Goal: Communication & Community: Answer question/provide support

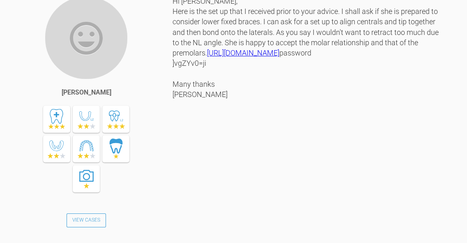
scroll to position [1068, 0]
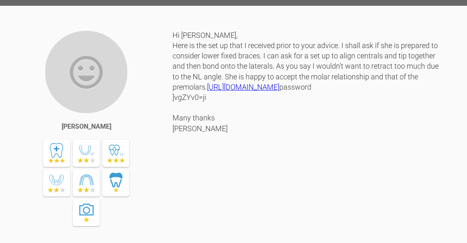
click at [279, 91] on link "[URL][DOMAIN_NAME]" at bounding box center [243, 86] width 72 height 9
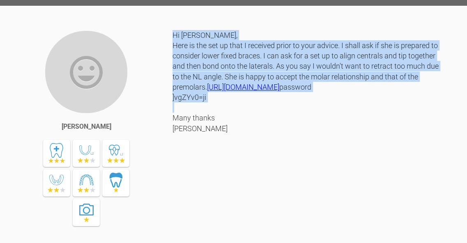
drag, startPoint x: 171, startPoint y: 177, endPoint x: 206, endPoint y: 179, distance: 35.4
click at [206, 179] on div "[PERSON_NAME] View Cases Hi [PERSON_NAME], Here is the set up that I received p…" at bounding box center [233, 161] width 467 height 263
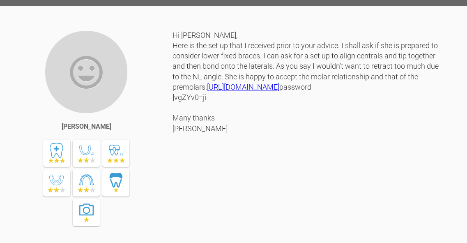
click at [216, 188] on div "Hi [PERSON_NAME], Here is the set up that I received prior to your advice. I sh…" at bounding box center [307, 155] width 270 height 251
drag, startPoint x: 206, startPoint y: 178, endPoint x: 173, endPoint y: 180, distance: 33.3
click at [173, 180] on div "Hi [PERSON_NAME], Here is the set up that I received prior to your advice. I sh…" at bounding box center [307, 155] width 270 height 251
copy div "]vgZYv0=ji"
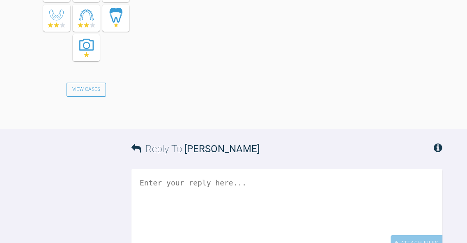
scroll to position [1236, 0]
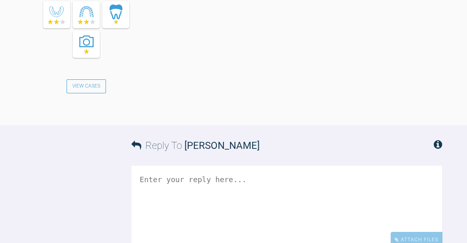
click at [293, 199] on textarea at bounding box center [286, 206] width 311 height 82
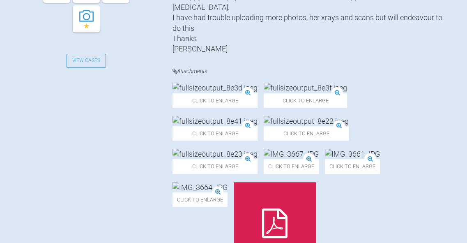
scroll to position [368, 0]
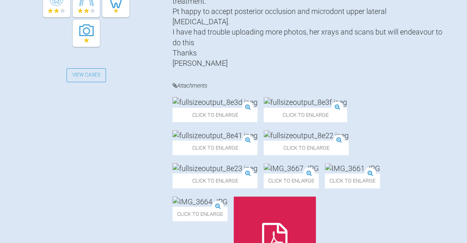
click at [213, 107] on img at bounding box center [214, 102] width 85 height 10
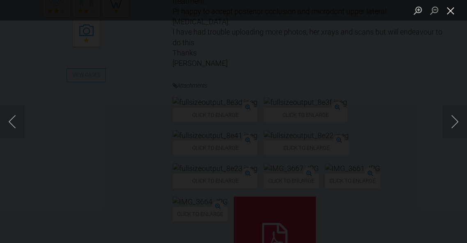
click at [451, 11] on button "Close lightbox" at bounding box center [450, 10] width 16 height 14
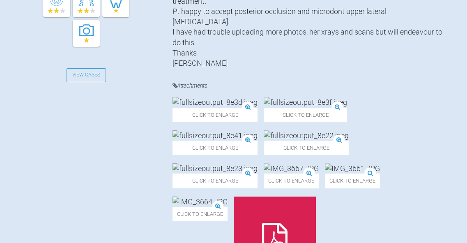
click at [257, 130] on img at bounding box center [214, 135] width 85 height 10
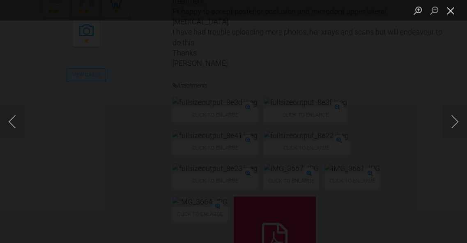
click at [450, 13] on button "Close lightbox" at bounding box center [450, 10] width 16 height 14
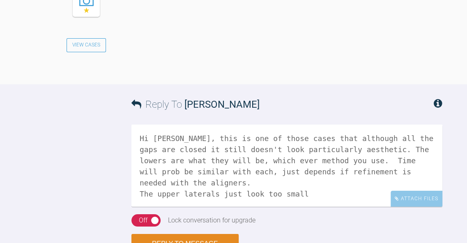
scroll to position [1296, 0]
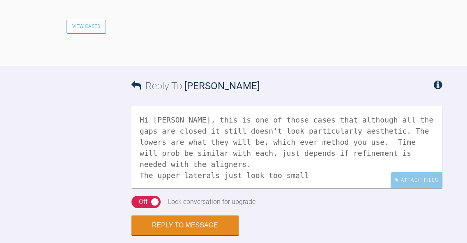
click at [268, 183] on textarea "Hi Jess, this is one of those cases that although all the gaps are closed it st…" at bounding box center [286, 147] width 311 height 82
click at [300, 183] on textarea "Hi Jess, this is one of those cases that although all the gaps are closed it st…" at bounding box center [286, 147] width 311 height 82
click at [298, 183] on textarea "Hi Jess, this is one of those cases that although all the gaps are closed it st…" at bounding box center [286, 147] width 311 height 82
click at [369, 182] on textarea "Hi Jess, this is one of those cases that although all the gaps are closed it st…" at bounding box center [286, 147] width 311 height 82
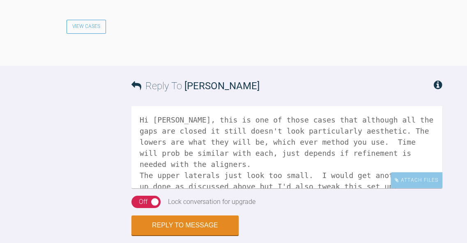
click at [394, 188] on textarea "Hi Jess, this is one of those cases that although all the gaps are closed it st…" at bounding box center [286, 147] width 311 height 82
click at [433, 188] on textarea "Hi Jess, this is one of those cases that although all the gaps are closed it st…" at bounding box center [286, 147] width 311 height 82
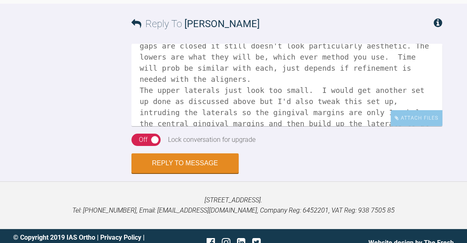
scroll to position [1359, 0]
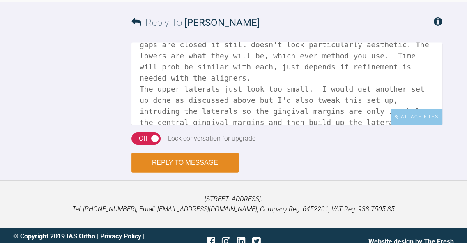
type textarea "Hi Jess, this is one of those cases that although all the gaps are closed it st…"
click at [164, 172] on button "Reply to Message" at bounding box center [184, 163] width 107 height 20
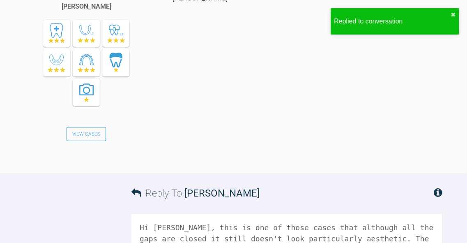
scroll to position [1545, 0]
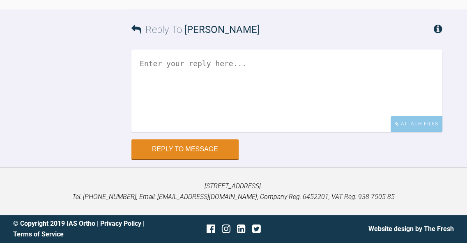
scroll to position [7266, 0]
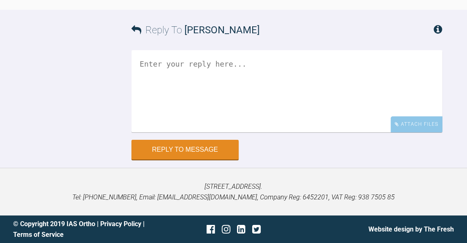
click at [267, 132] on textarea at bounding box center [286, 91] width 311 height 82
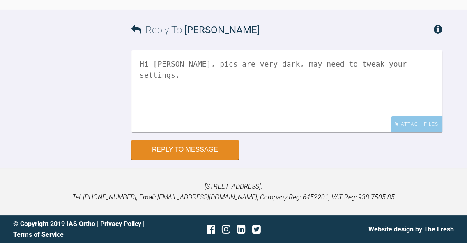
scroll to position [7191, 0]
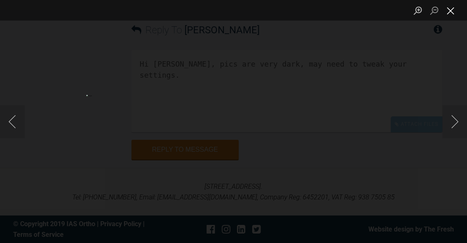
click at [453, 17] on button "Close lightbox" at bounding box center [450, 10] width 16 height 14
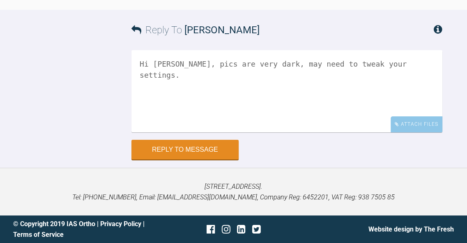
scroll to position [7130, 0]
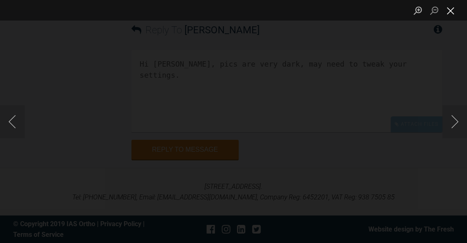
click at [452, 9] on button "Close lightbox" at bounding box center [450, 10] width 16 height 14
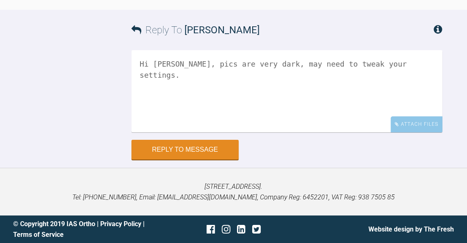
scroll to position [7409, 0]
click at [369, 60] on textarea "Hi Jack, pics are very dark, may need to tweak your settings." at bounding box center [286, 91] width 311 height 82
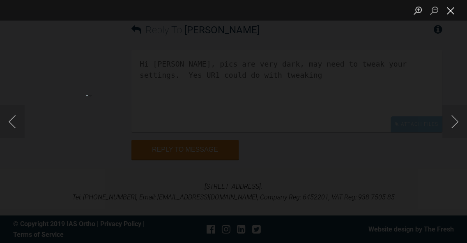
click at [451, 10] on button "Close lightbox" at bounding box center [450, 10] width 16 height 14
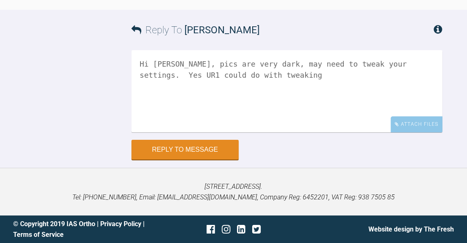
scroll to position [7409, 0]
click at [438, 62] on textarea "Hi Jack, pics are very dark, may need to tweak your settings. Yes UR1 could do …" at bounding box center [286, 91] width 311 height 82
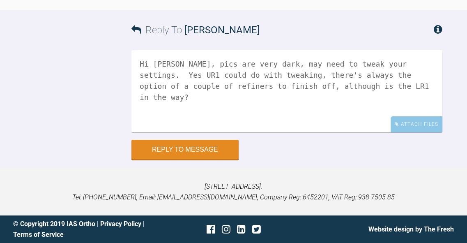
click at [427, 74] on textarea "Hi Jack, pics are very dark, may need to tweak your settings. Yes UR1 could do …" at bounding box center [286, 91] width 311 height 82
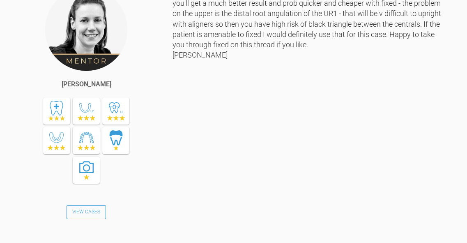
scroll to position [640, 0]
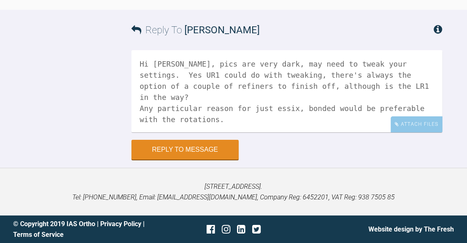
scroll to position [7384, 0]
click at [428, 97] on textarea "Hi Jack, pics are very dark, may need to tweak your settings. Yes UR1 could do …" at bounding box center [286, 91] width 311 height 82
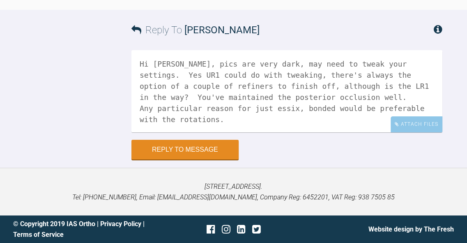
click at [251, 119] on textarea "Hi Jack, pics are very dark, may need to tweak your settings. Yes UR1 could do …" at bounding box center [286, 91] width 311 height 82
click at [406, 98] on textarea "Hi Jack, pics are very dark, may need to tweak your settings. Yes UR1 could do …" at bounding box center [286, 91] width 311 height 82
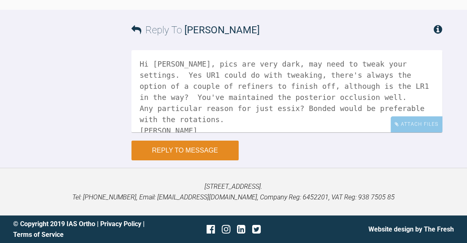
type textarea "Hi Jack, pics are very dark, may need to tweak your settings. Yes UR1 could do …"
click at [210, 155] on button "Reply to Message" at bounding box center [184, 150] width 107 height 20
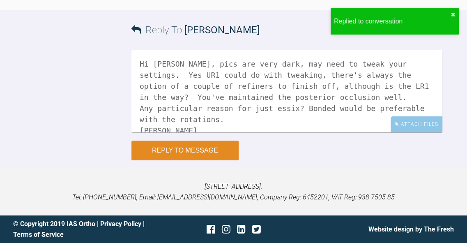
scroll to position [7571, 0]
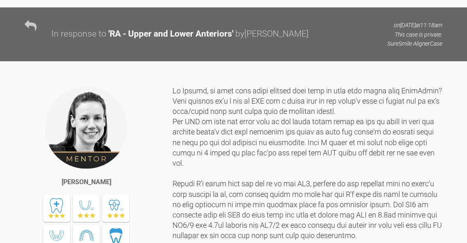
scroll to position [2303, 0]
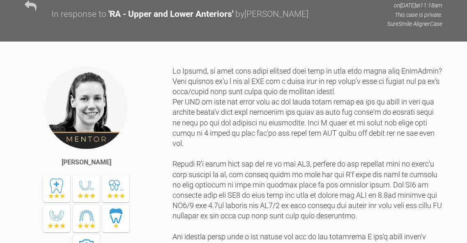
drag, startPoint x: 312, startPoint y: 115, endPoint x: 173, endPoint y: 115, distance: 139.5
copy link "andrew.el-miligy@scottishdentalcare.co.uk"
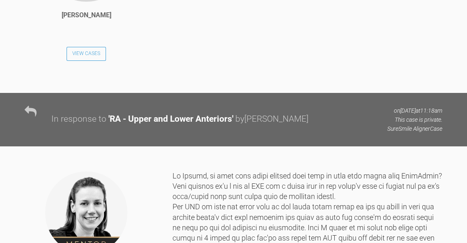
drag, startPoint x: 218, startPoint y: 124, endPoint x: 172, endPoint y: 126, distance: 46.0
click at [172, 80] on div "andrew.el-miligy@scottishdentalcare.co.uk @Password01" at bounding box center [307, 0] width 270 height 162
copy div "@Password01"
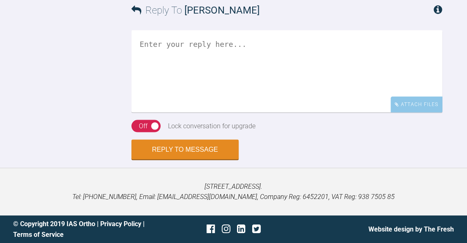
scroll to position [3646, 0]
click at [255, 112] on textarea at bounding box center [286, 71] width 311 height 82
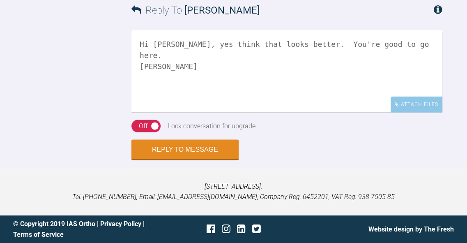
click at [362, 106] on textarea "Hi Andrew, yes think that looks better. You're good to go here. BW Kelly" at bounding box center [286, 71] width 311 height 82
click at [178, 112] on textarea "Hi Andrew, yes think that looks better. You're good to go here. Let me know if …" at bounding box center [286, 71] width 311 height 82
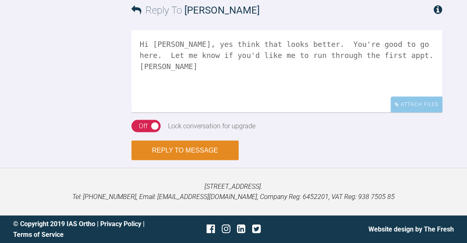
type textarea "Hi Andrew, yes think that looks better. You're good to go here. Let me know if …"
click at [211, 160] on button "Reply to Message" at bounding box center [184, 150] width 107 height 20
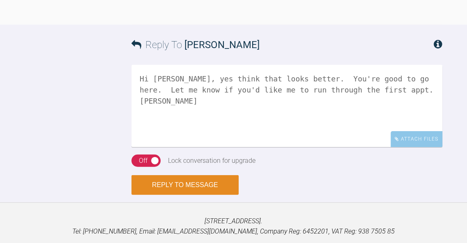
scroll to position [3923, 0]
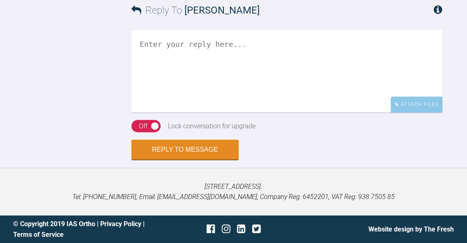
scroll to position [4042, 0]
click at [264, 112] on textarea at bounding box center [286, 71] width 311 height 82
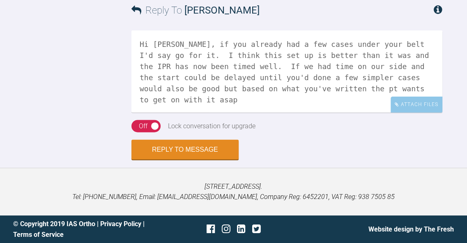
scroll to position [4102, 0]
click at [323, 112] on textarea "Hi Andrew, if you already had a few cases under your belt I'd say go for it. I …" at bounding box center [286, 71] width 311 height 82
click at [318, 112] on textarea "Hi Andrew, if you already had a few cases under your belt I'd say go for it. I …" at bounding box center [286, 71] width 311 height 82
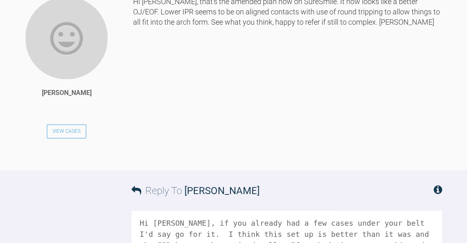
scroll to position [4226, 0]
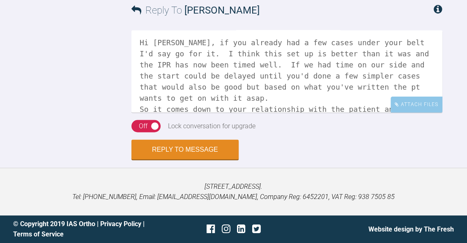
click at [218, 108] on textarea "Hi Andrew, if you already had a few cases under your belt I'd say go for it. I …" at bounding box center [286, 71] width 311 height 82
click at [300, 108] on textarea "Hi Andrew, if you already had a few cases under your belt I'd say go for it. I …" at bounding box center [286, 71] width 311 height 82
click at [294, 109] on textarea "Hi Andrew, if you already had a few cases under your belt I'd say go for it. I …" at bounding box center [286, 71] width 311 height 82
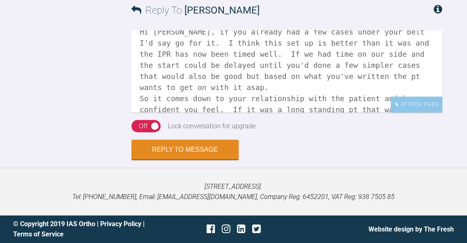
scroll to position [23, 0]
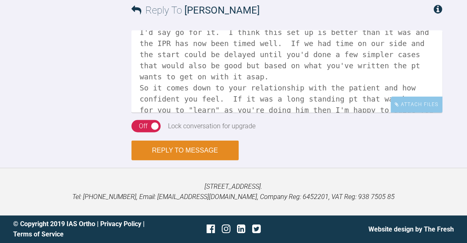
type textarea "Hi Andrew, if you already had a few cases under your belt I'd say go for it. I …"
click at [167, 148] on button "Reply to Message" at bounding box center [184, 150] width 107 height 20
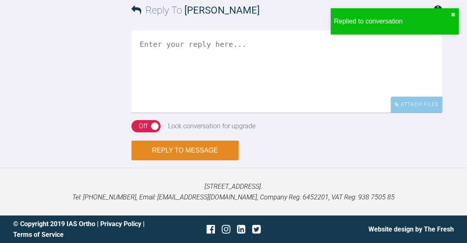
scroll to position [4374, 0]
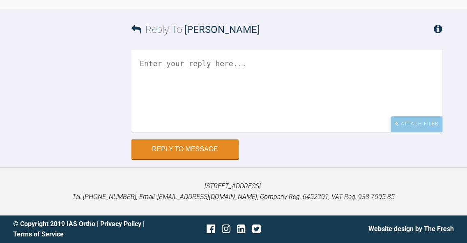
scroll to position [1262, 0]
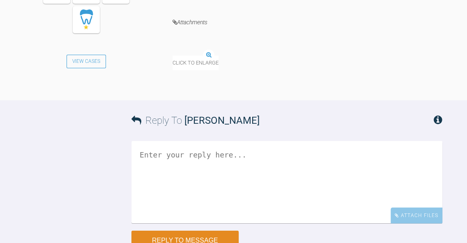
scroll to position [961, 0]
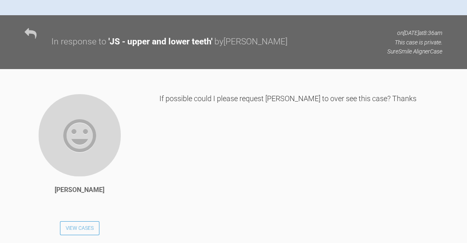
scroll to position [509, 0]
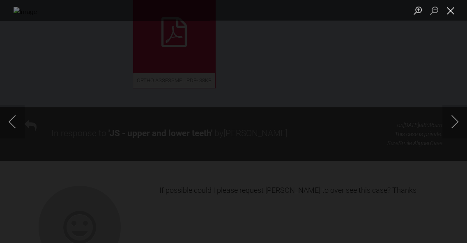
click at [451, 16] on button "Close lightbox" at bounding box center [450, 10] width 16 height 14
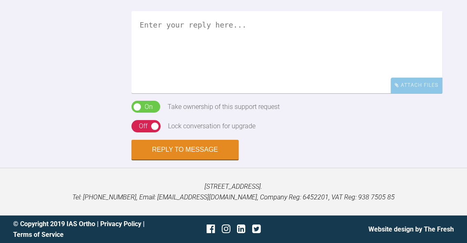
scroll to position [984, 0]
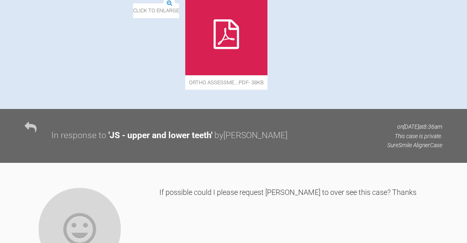
scroll to position [410, 0]
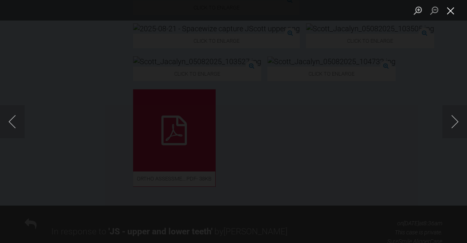
click at [453, 6] on button "Close lightbox" at bounding box center [450, 10] width 16 height 14
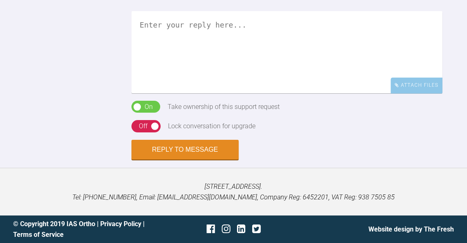
scroll to position [1165, 0]
click at [328, 93] on textarea at bounding box center [286, 52] width 311 height 82
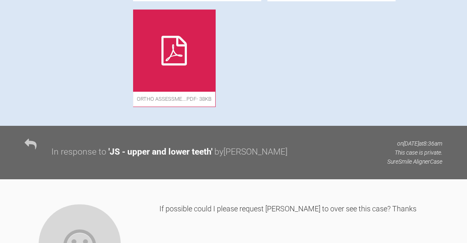
scroll to position [490, 0]
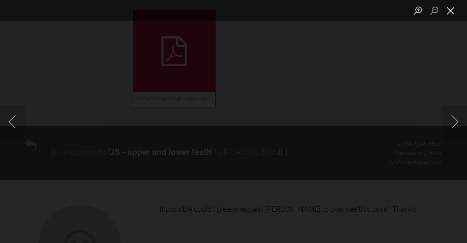
click at [452, 13] on button "Close lightbox" at bounding box center [450, 10] width 16 height 14
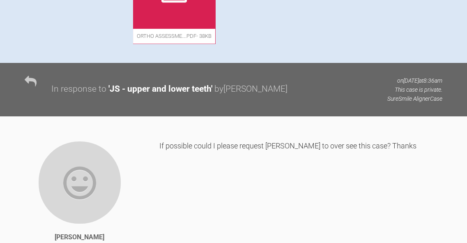
scroll to position [563, 0]
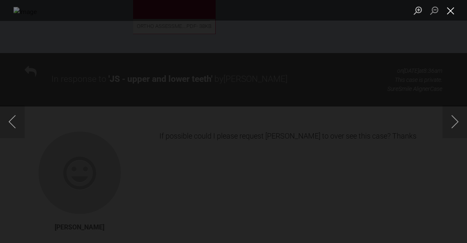
click at [449, 14] on button "Close lightbox" at bounding box center [450, 10] width 16 height 14
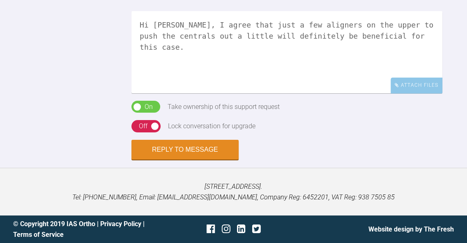
scroll to position [1220, 0]
click at [312, 39] on textarea "Hi Rupen, I agree that just a few aligners on the upper to push the centrals ou…" at bounding box center [286, 52] width 311 height 82
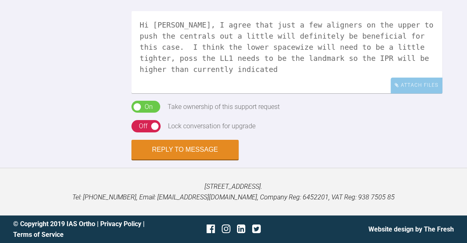
scroll to position [1214, 0]
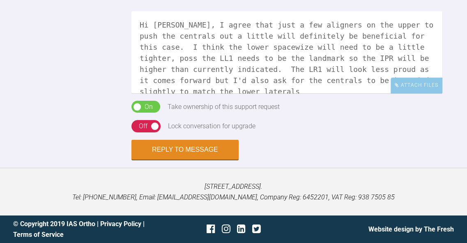
click at [346, 69] on textarea "Hi Rupen, I agree that just a few aligners on the upper to push the centrals ou…" at bounding box center [286, 52] width 311 height 82
click at [250, 78] on textarea "Hi Rupen, I agree that just a few aligners on the upper to push the centrals ou…" at bounding box center [286, 52] width 311 height 82
click at [259, 78] on textarea "Hi Rupen, I agree that just a few aligners on the upper to push the centrals ou…" at bounding box center [286, 52] width 311 height 82
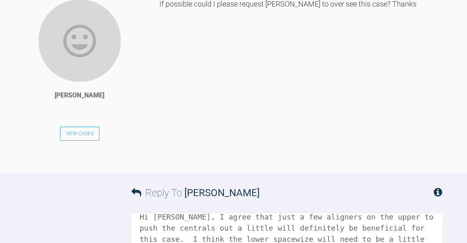
scroll to position [704, 0]
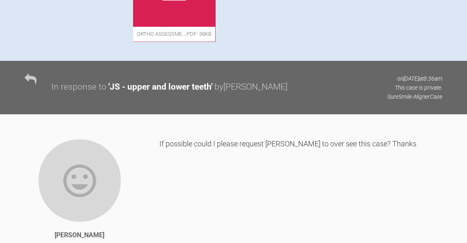
scroll to position [568, 0]
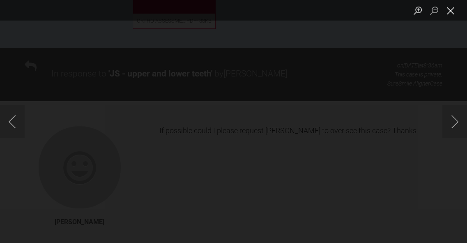
click at [450, 11] on button "Close lightbox" at bounding box center [450, 10] width 16 height 14
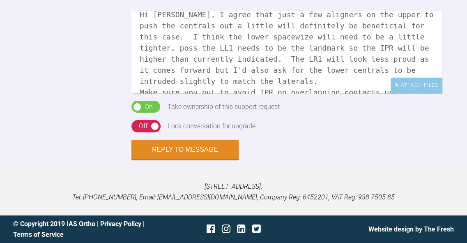
scroll to position [1225, 0]
click at [297, 78] on textarea "Hi Rupen, I agree that just a few aligners on the upper to push the centrals ou…" at bounding box center [286, 52] width 311 height 82
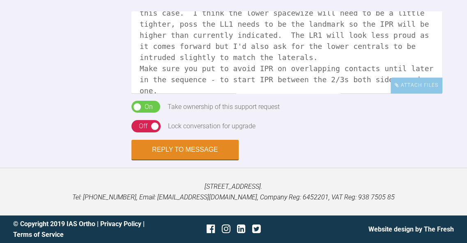
scroll to position [45, 0]
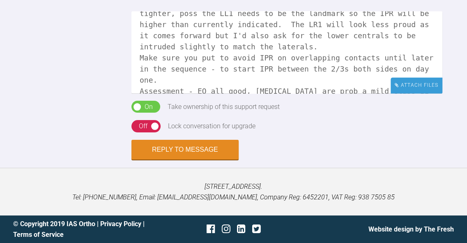
click at [411, 93] on div "Attach Files" at bounding box center [416, 85] width 52 height 16
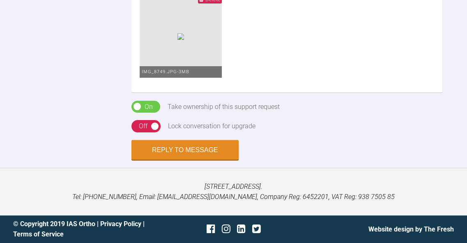
scroll to position [54, 0]
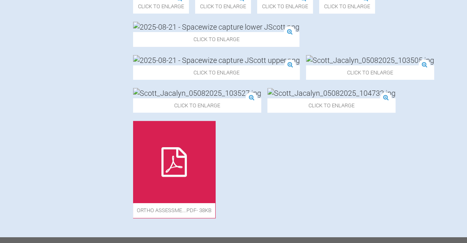
scroll to position [377, 0]
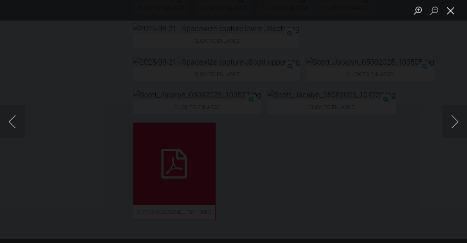
click at [452, 7] on button "Close lightbox" at bounding box center [450, 10] width 16 height 14
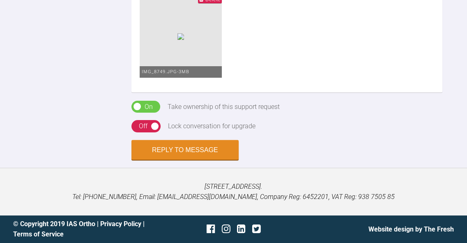
scroll to position [1167, 0]
type textarea "Hi Rupen, I agree that just a few aligners on the upper to push the centrals ou…"
click at [133, 130] on div "On Off" at bounding box center [145, 126] width 29 height 12
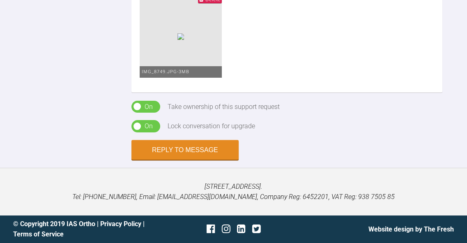
scroll to position [1395, 0]
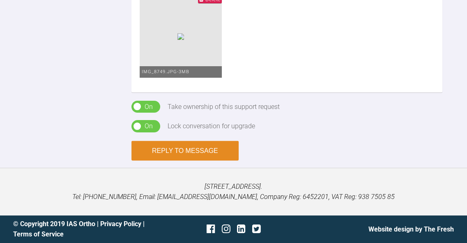
click at [192, 160] on button "Reply to Message" at bounding box center [184, 150] width 107 height 20
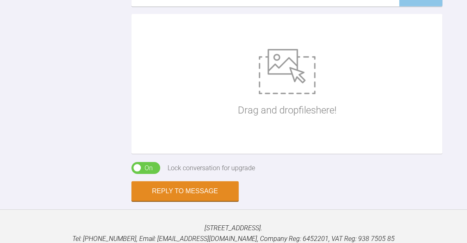
scroll to position [1399, 0]
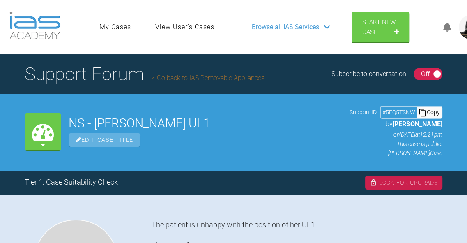
click at [44, 141] on icon at bounding box center [43, 144] width 4 height 7
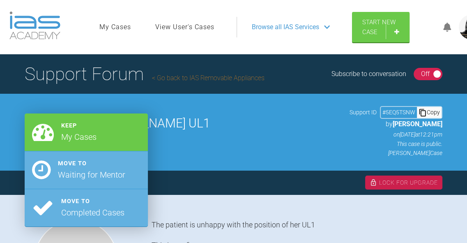
click at [208, 176] on div "Tier 1: Case Suitability Check Lock For Upgrade" at bounding box center [233, 182] width 467 height 25
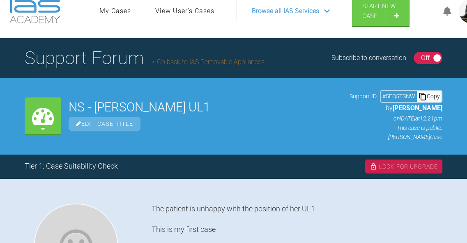
scroll to position [16, 0]
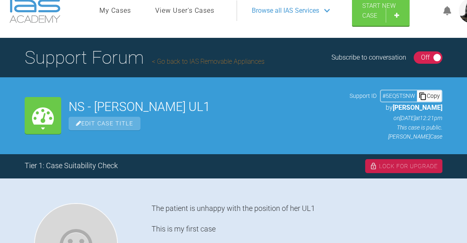
click at [220, 57] on link "Go back to IAS Removable Appliances" at bounding box center [208, 61] width 112 height 8
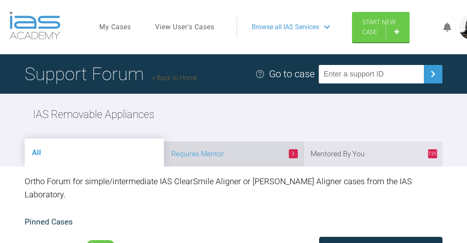
click at [240, 151] on li "3 Requires Mentor" at bounding box center [233, 153] width 139 height 25
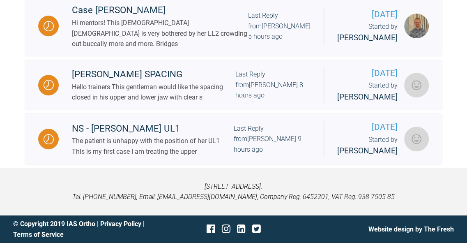
scroll to position [281, 0]
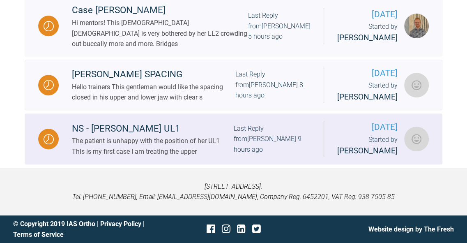
click at [264, 155] on div "Last Reply from [PERSON_NAME] 9 hours ago" at bounding box center [272, 139] width 77 height 32
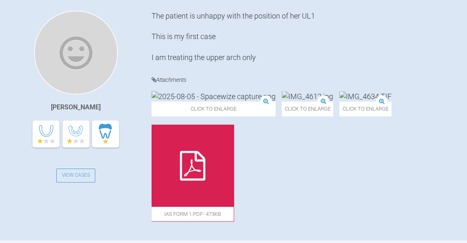
scroll to position [224, 0]
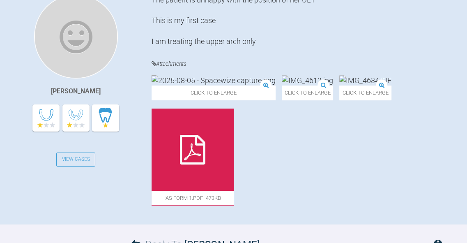
click at [211, 85] on img at bounding box center [213, 80] width 124 height 10
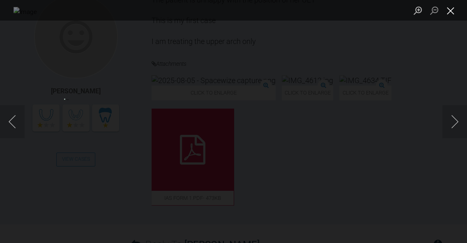
click at [450, 11] on button "Close lightbox" at bounding box center [450, 10] width 16 height 14
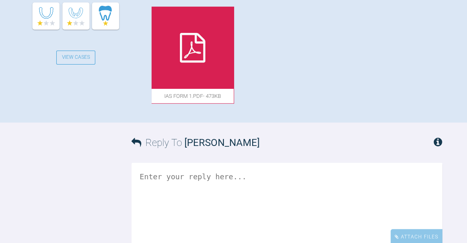
scroll to position [327, 0]
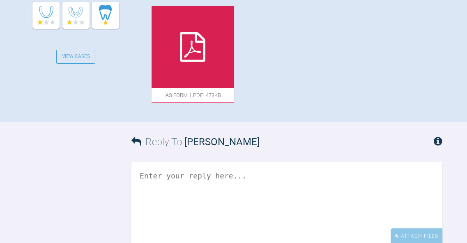
click at [263, 224] on textarea at bounding box center [286, 203] width 311 height 82
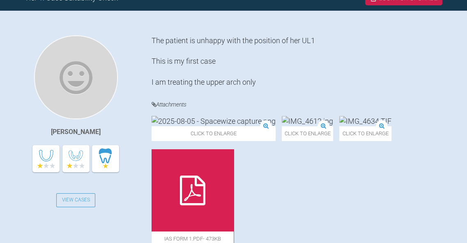
scroll to position [189, 0]
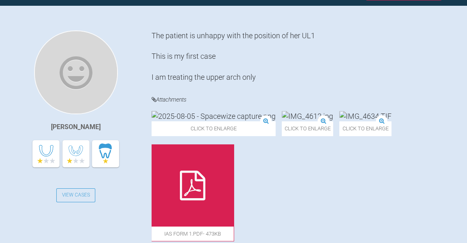
type textarea "Hi [PERSON_NAME], welcome to the forum! We're missing a few photos here, someti…"
click at [208, 121] on img at bounding box center [213, 116] width 124 height 10
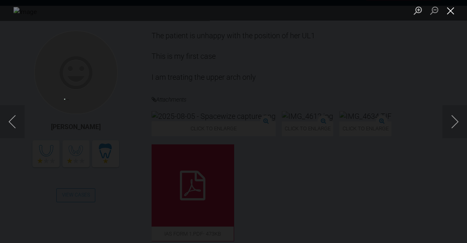
click at [453, 13] on button "Close lightbox" at bounding box center [450, 10] width 16 height 14
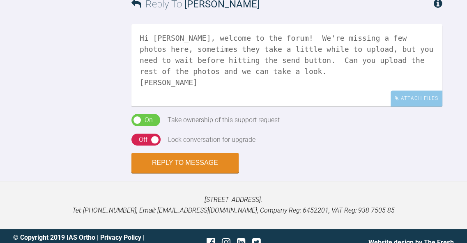
scroll to position [465, 0]
click at [151, 125] on div "On" at bounding box center [148, 120] width 8 height 11
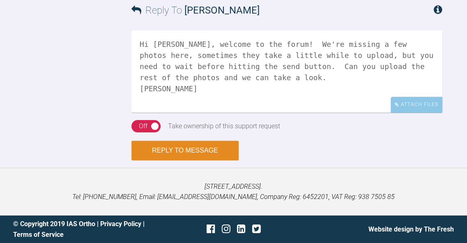
click at [182, 160] on button "Reply to Message" at bounding box center [184, 150] width 107 height 20
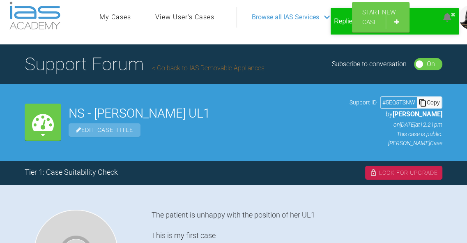
scroll to position [9, 0]
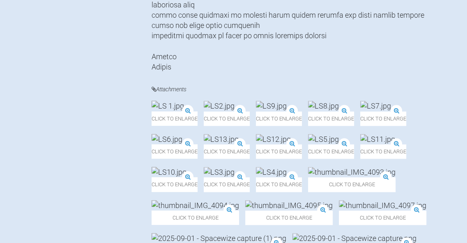
scroll to position [667, 0]
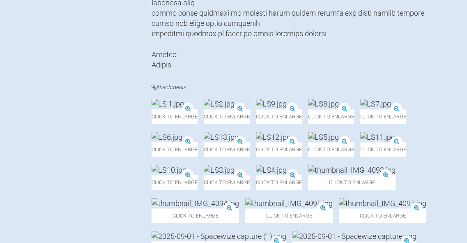
click at [184, 109] on img at bounding box center [167, 103] width 32 height 10
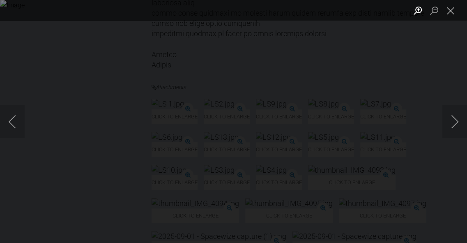
click at [419, 13] on button "Zoom in" at bounding box center [417, 10] width 16 height 14
click at [448, 13] on button "Close lightbox" at bounding box center [450, 10] width 16 height 14
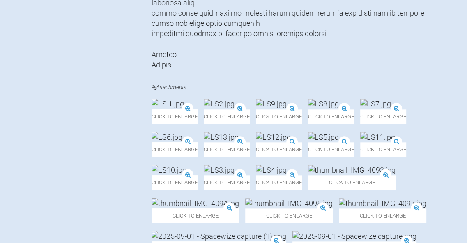
click at [286, 109] on img at bounding box center [271, 103] width 31 height 10
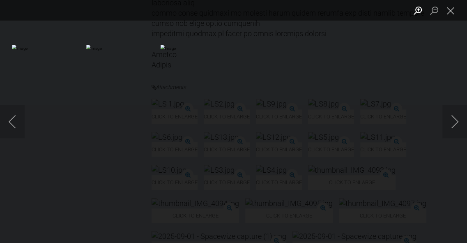
click at [419, 4] on button "Zoom in" at bounding box center [417, 10] width 16 height 14
click at [453, 12] on button "Close lightbox" at bounding box center [450, 10] width 16 height 14
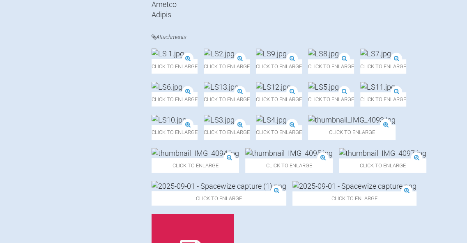
scroll to position [721, 0]
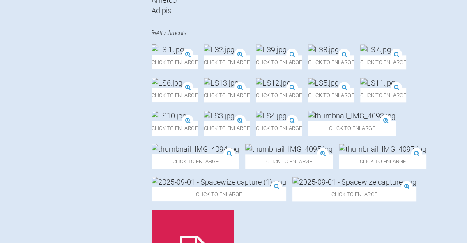
click at [234, 55] on img at bounding box center [219, 49] width 31 height 10
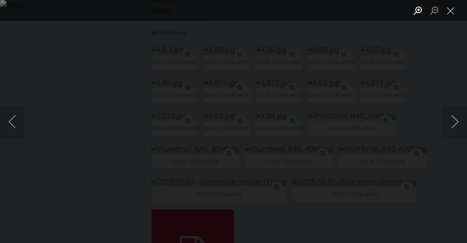
click at [417, 13] on button "Zoom in" at bounding box center [417, 10] width 16 height 14
click at [451, 14] on button "Close lightbox" at bounding box center [450, 10] width 16 height 14
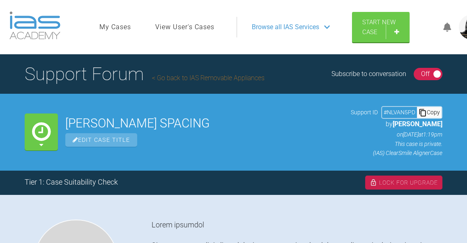
scroll to position [0, 0]
click at [187, 76] on link "Go back to IAS Removable Appliances" at bounding box center [208, 78] width 112 height 8
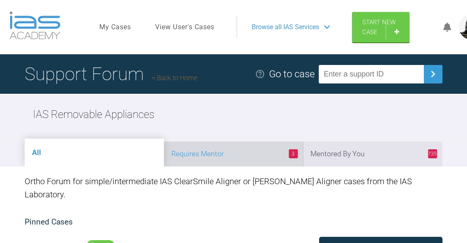
click at [222, 153] on li "3 Requires Mentor" at bounding box center [233, 153] width 139 height 25
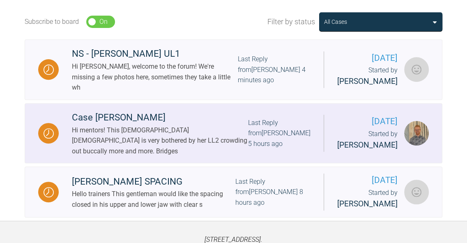
scroll to position [225, 0]
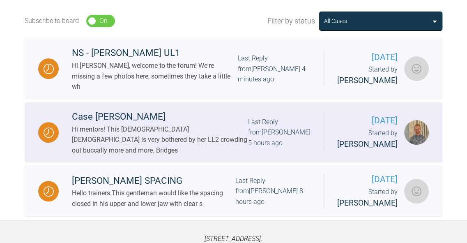
click at [212, 139] on div "Hi mentors! This [DEMOGRAPHIC_DATA] [DEMOGRAPHIC_DATA] is very bothered by her …" at bounding box center [160, 140] width 176 height 32
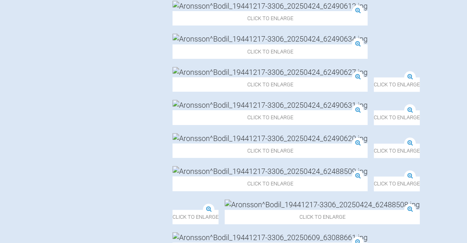
scroll to position [800, 0]
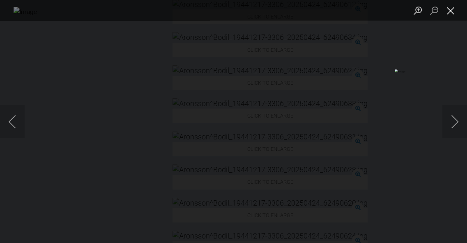
click at [451, 12] on button "Close lightbox" at bounding box center [450, 10] width 16 height 14
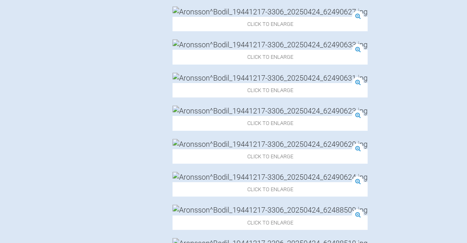
scroll to position [886, 0]
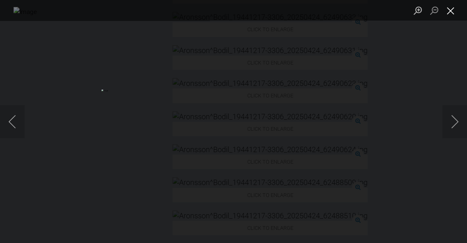
click at [450, 14] on button "Close lightbox" at bounding box center [450, 10] width 16 height 14
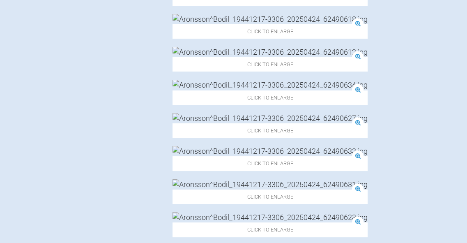
scroll to position [451, 0]
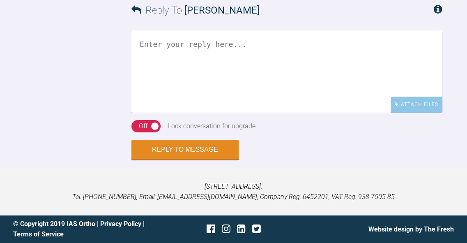
scroll to position [4839, 0]
click at [263, 81] on textarea at bounding box center [286, 71] width 311 height 82
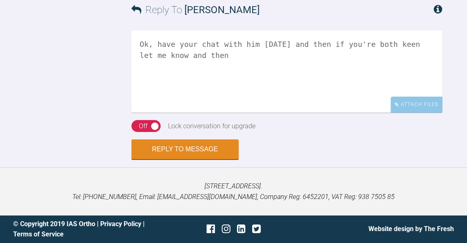
click at [289, 44] on textarea "Ok, have your chat with him tomorrow and then if you're both keen let me know a…" at bounding box center [286, 71] width 311 height 82
click at [409, 44] on textarea "Ok, have your chat with him tomorrow and if you're both keen let me know and th…" at bounding box center [286, 71] width 311 height 82
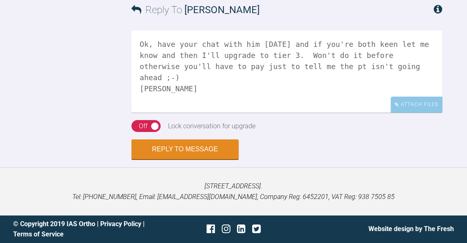
scroll to position [4839, 0]
type textarea "Ok, have your chat with him tomorrow and if you're both keen let me know and th…"
click at [193, 149] on button "Reply to Message" at bounding box center [184, 150] width 107 height 20
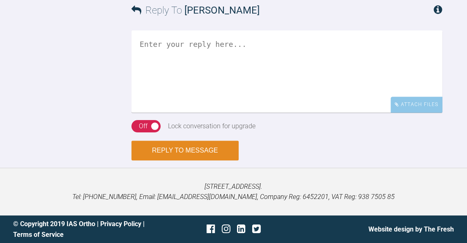
scroll to position [4987, 0]
